Goal: Find specific page/section: Find specific page/section

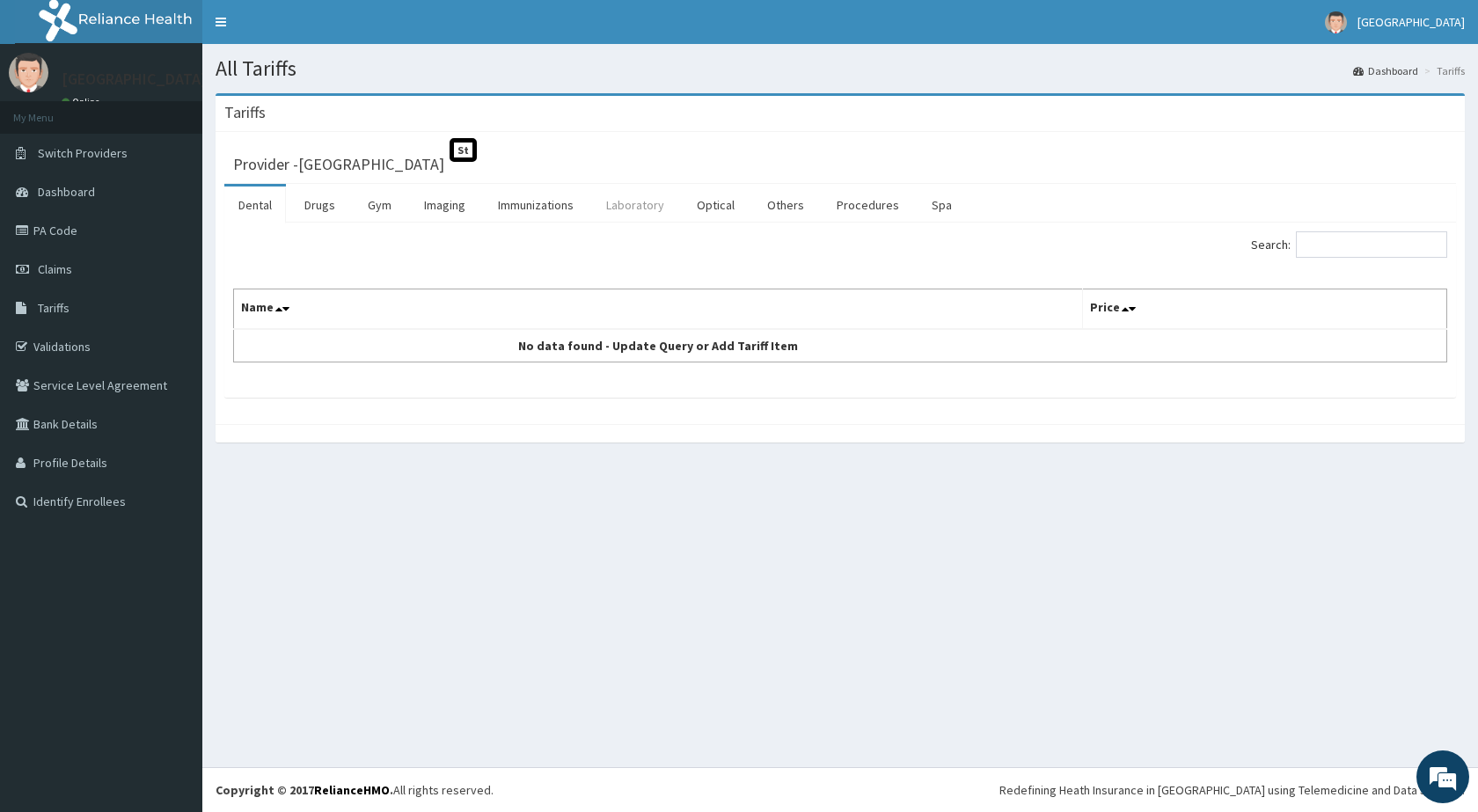
click at [622, 215] on link "Laboratory" at bounding box center [634, 204] width 86 height 37
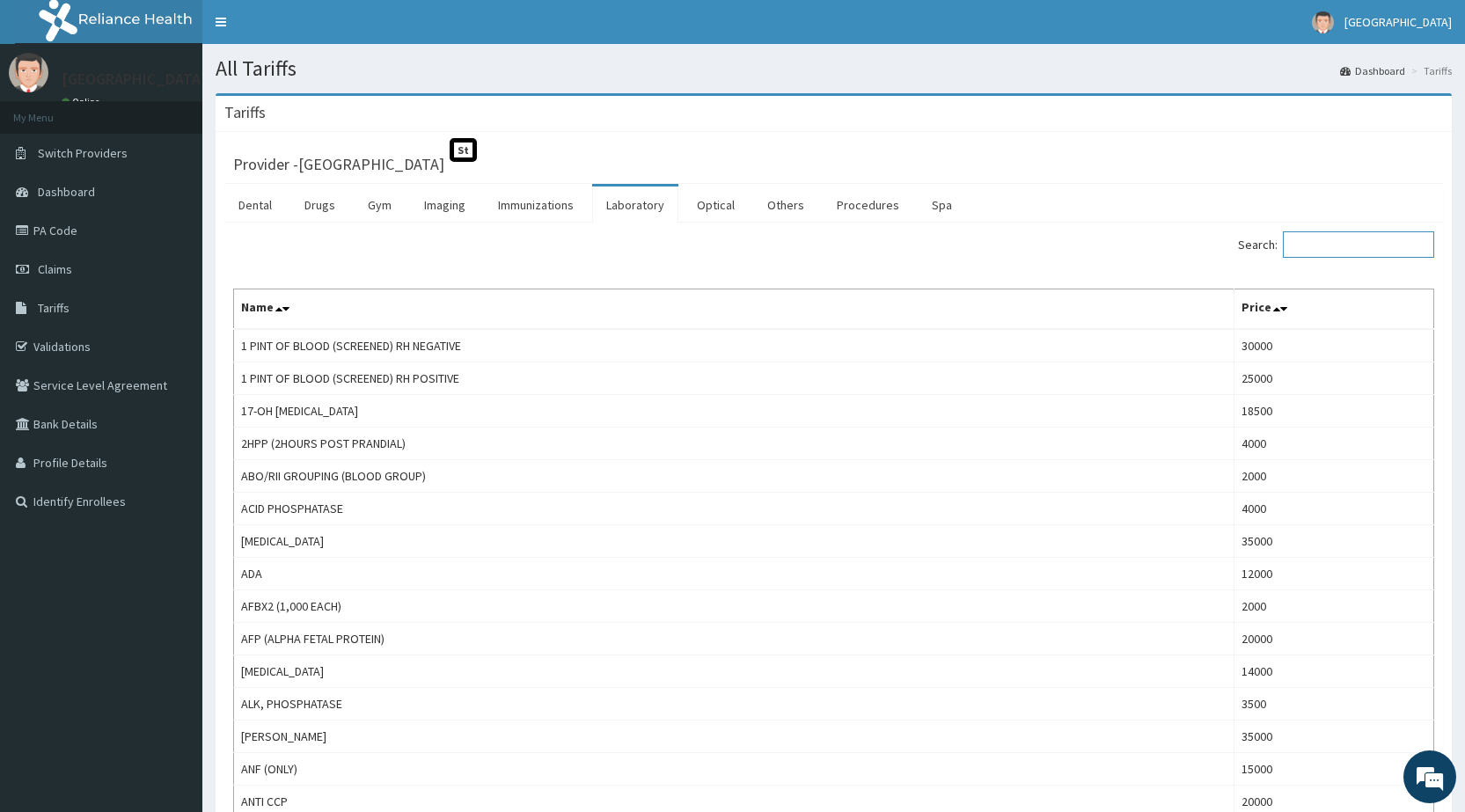
click at [1331, 250] on input "Search:" at bounding box center [1358, 244] width 151 height 27
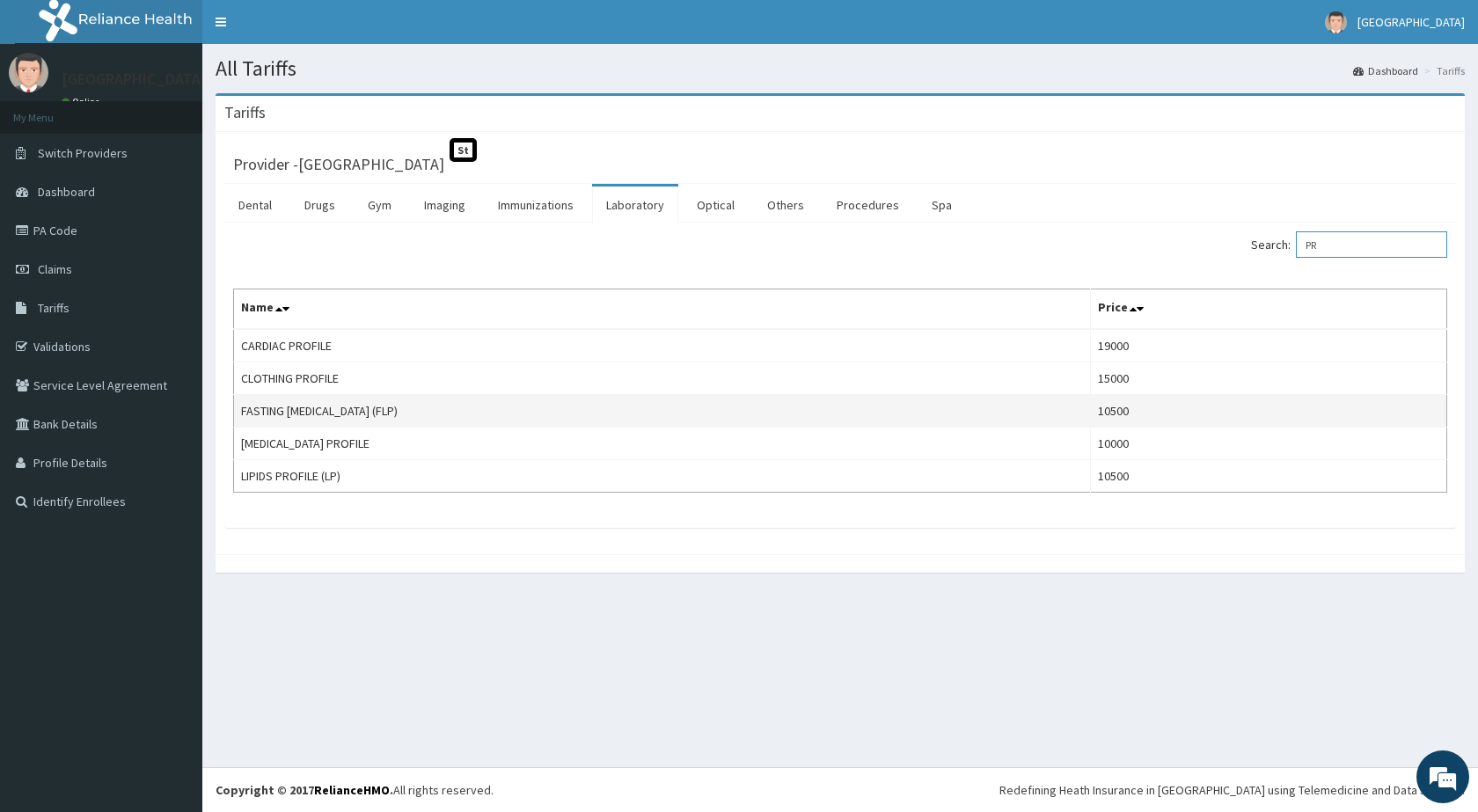
type input "P"
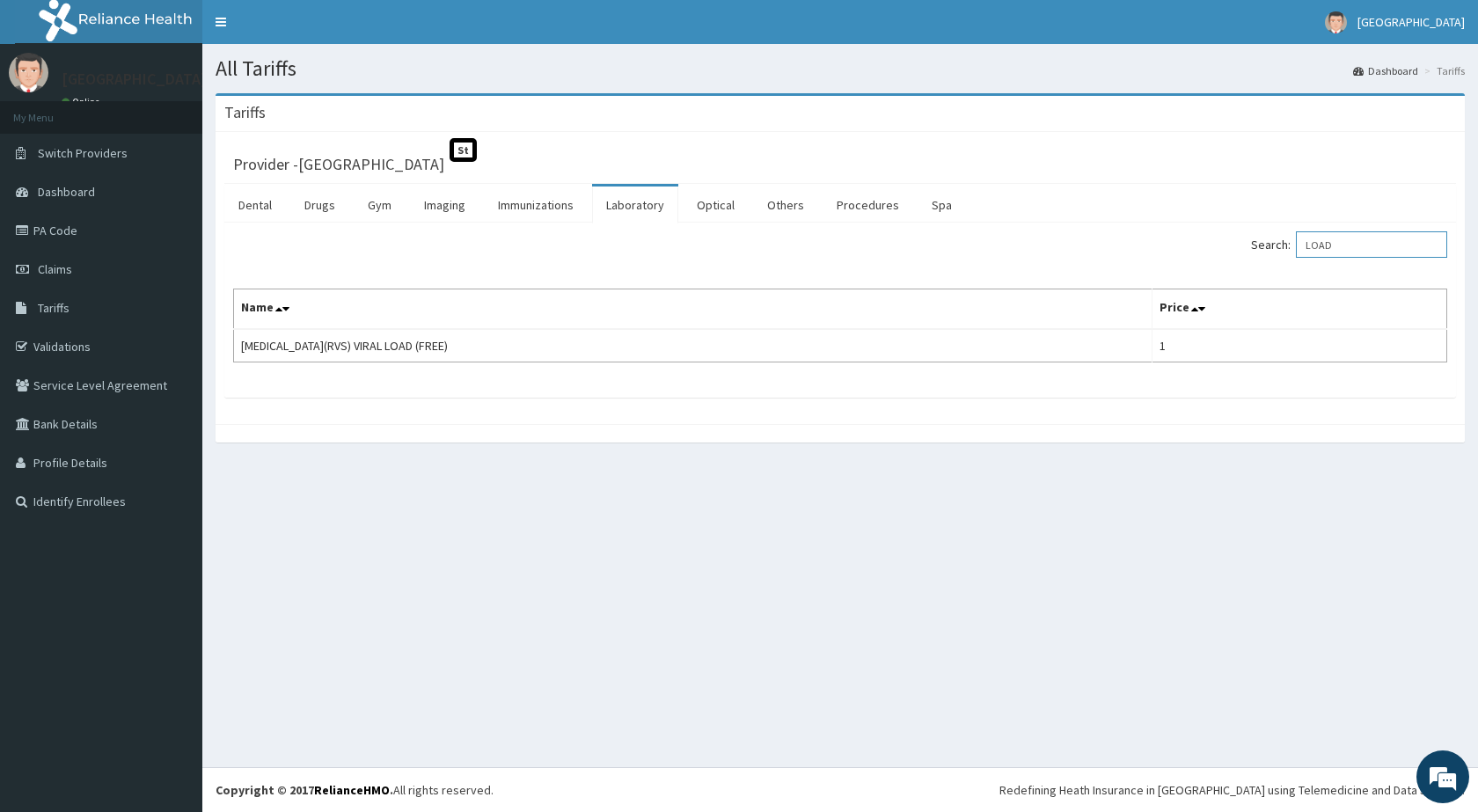
type input "LOAD"
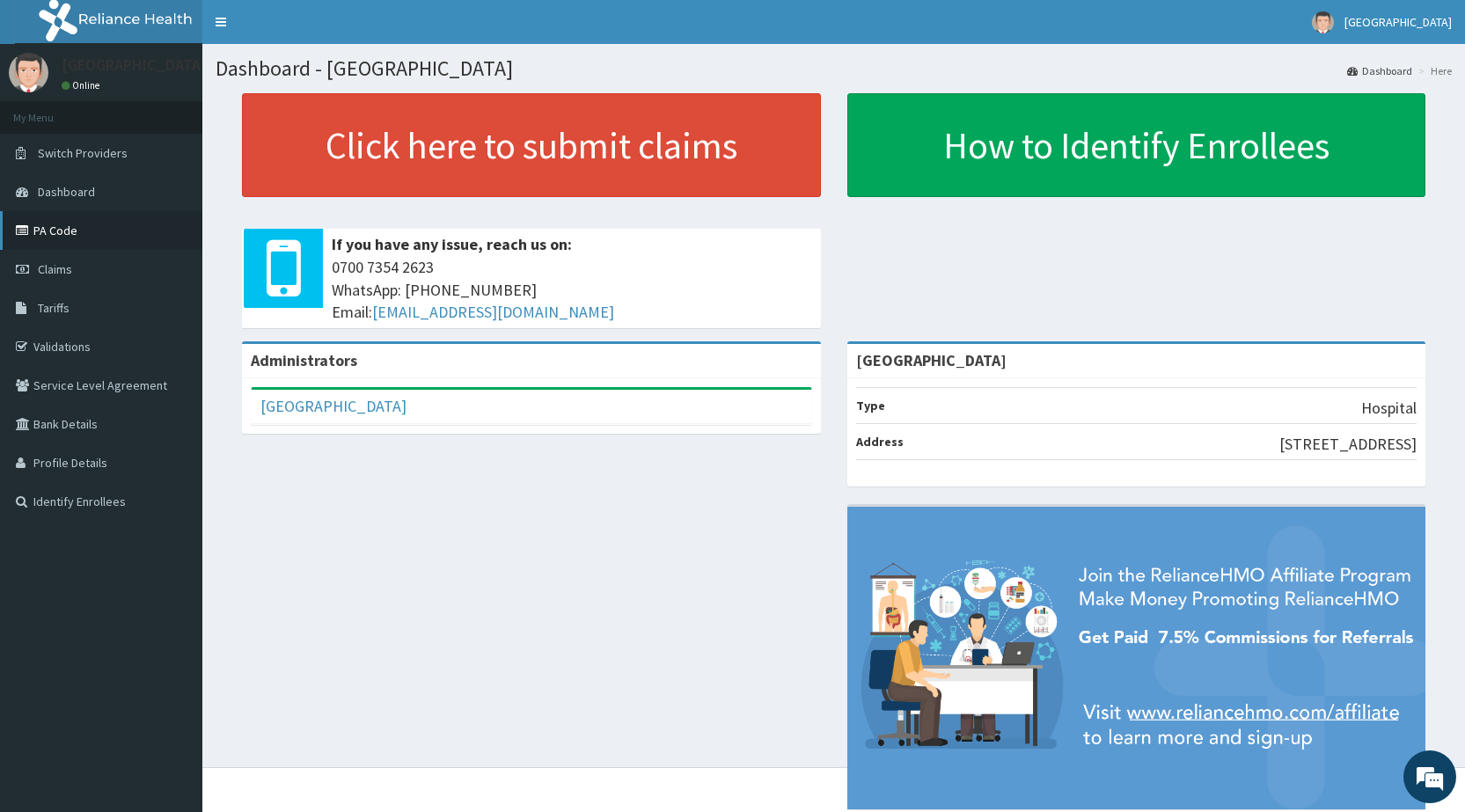
click at [55, 229] on link "PA Code" at bounding box center [101, 230] width 203 height 39
